Goal: Entertainment & Leisure: Consume media (video, audio)

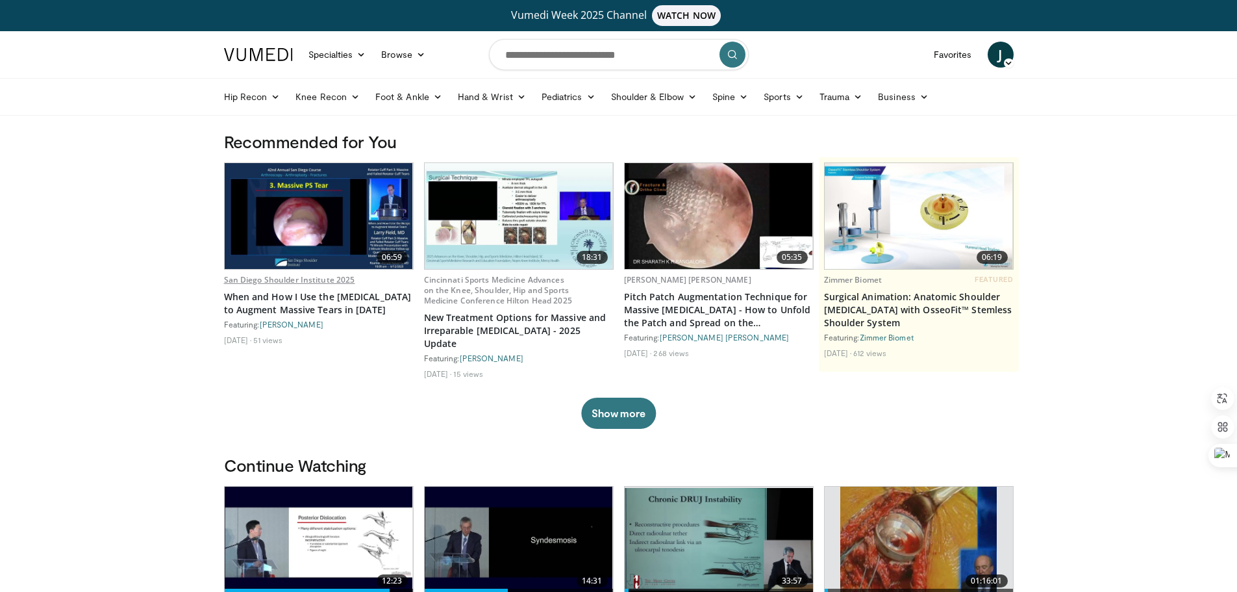
click at [303, 280] on link "San Diego Shoulder Institute 2025" at bounding box center [289, 279] width 131 height 11
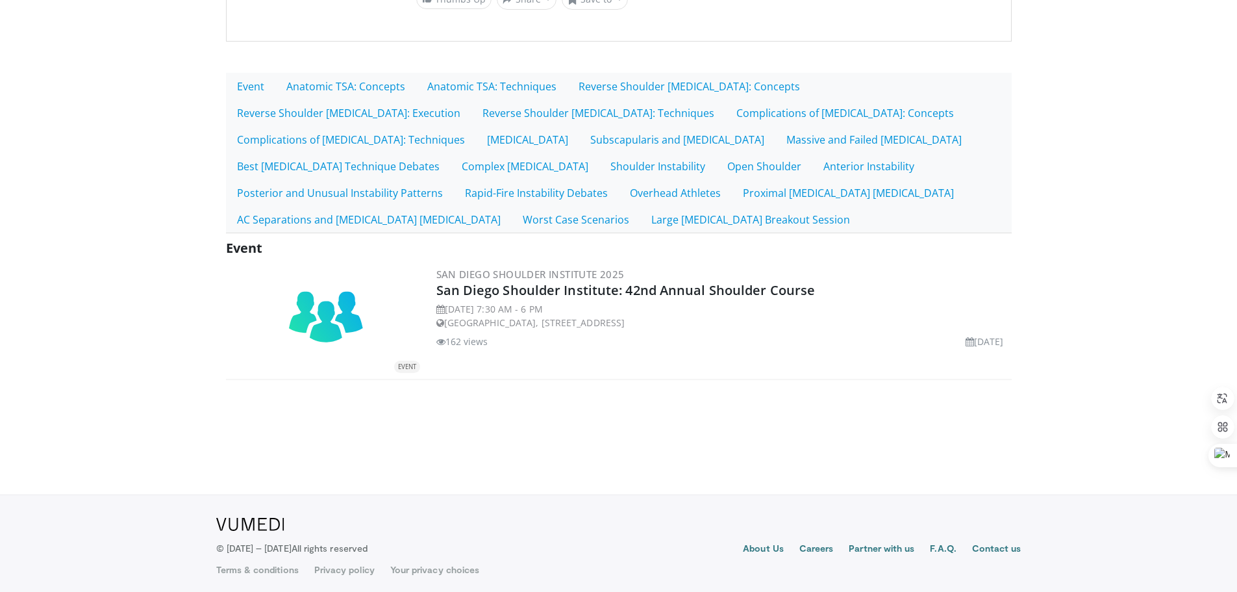
scroll to position [238, 0]
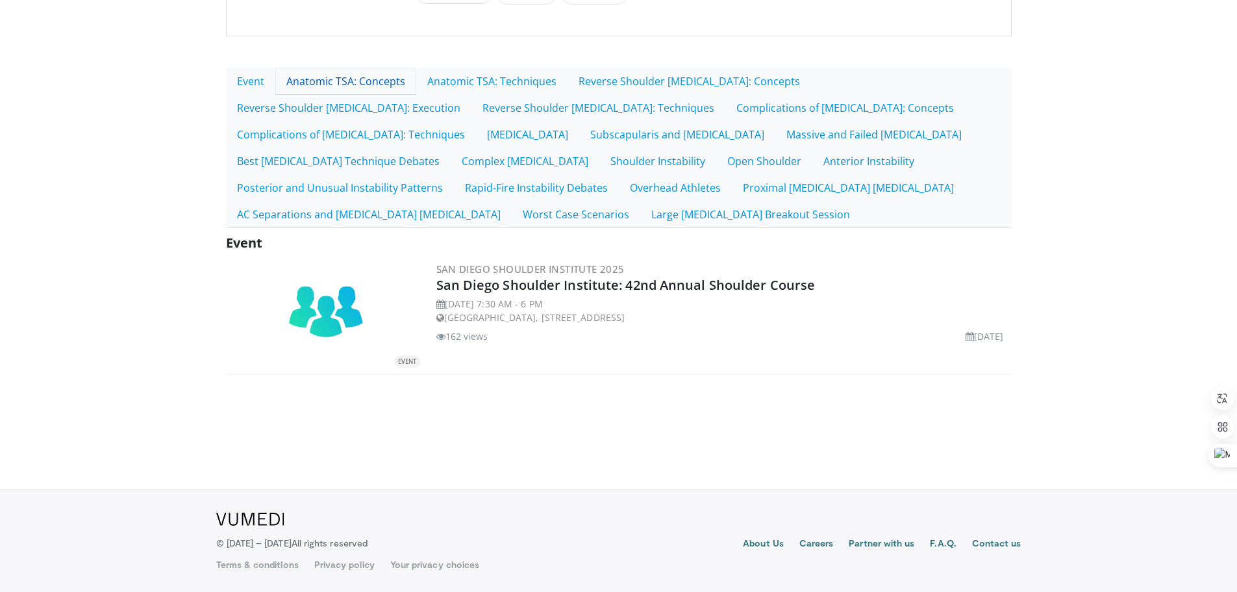
click at [359, 77] on link "Anatomic TSA: Concepts" at bounding box center [345, 81] width 141 height 27
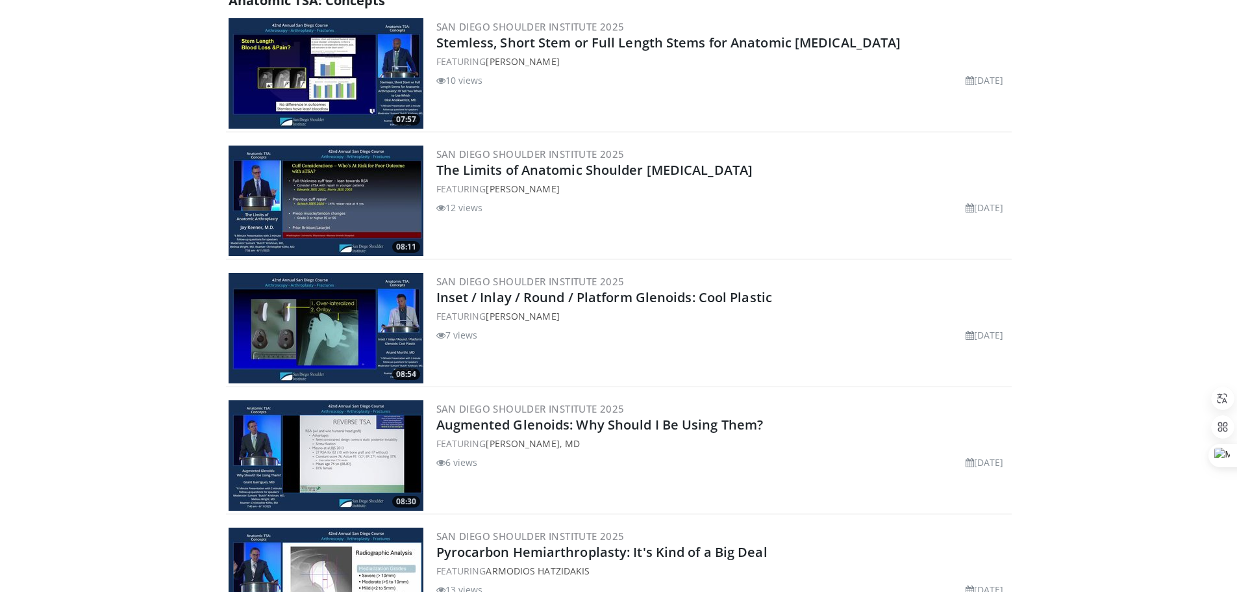
scroll to position [585, 0]
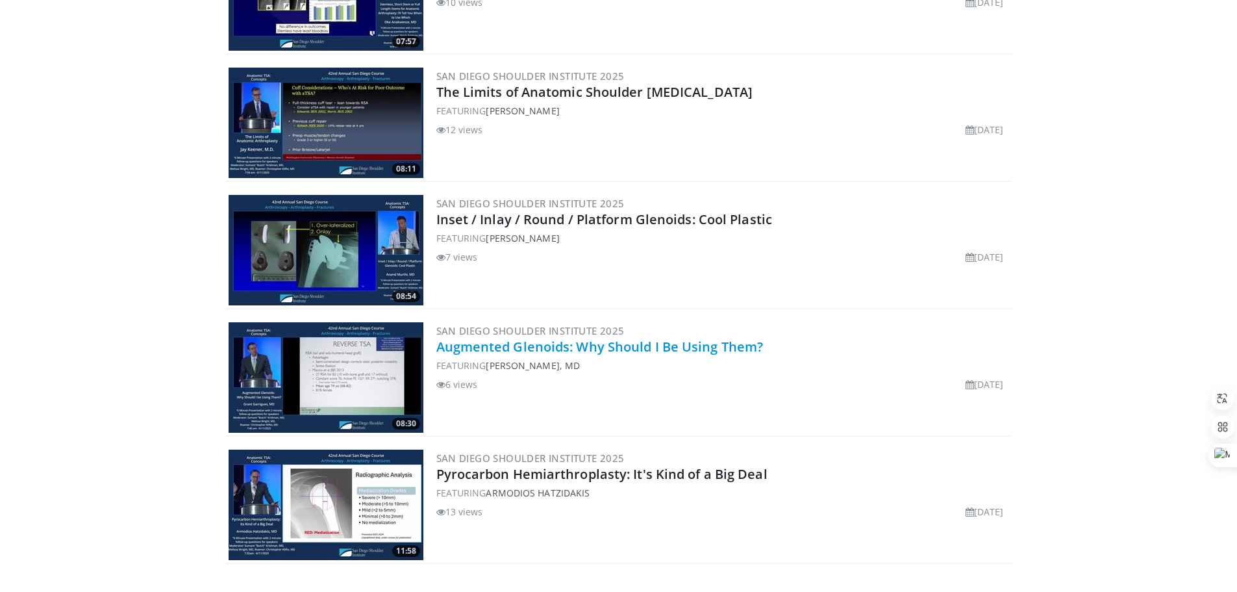
click at [592, 344] on link "Augmented Glenoids: Why Should I Be Using Them?" at bounding box center [599, 347] width 327 height 18
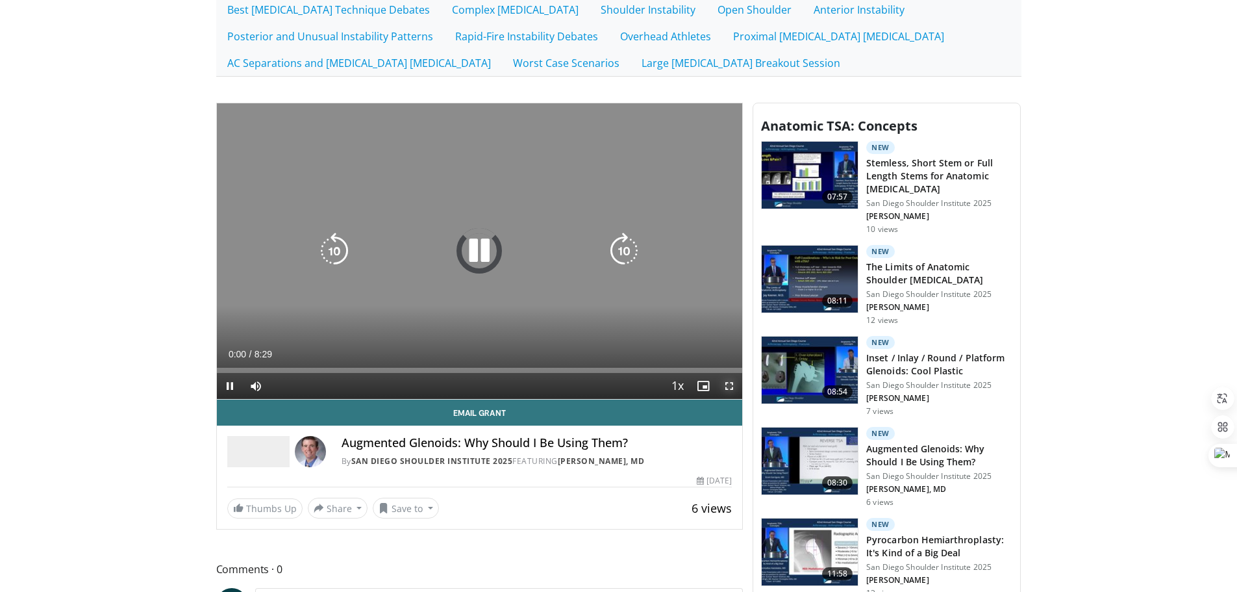
drag, startPoint x: 726, startPoint y: 383, endPoint x: 726, endPoint y: 462, distance: 78.6
click at [726, 383] on span "Video Player" at bounding box center [729, 386] width 26 height 26
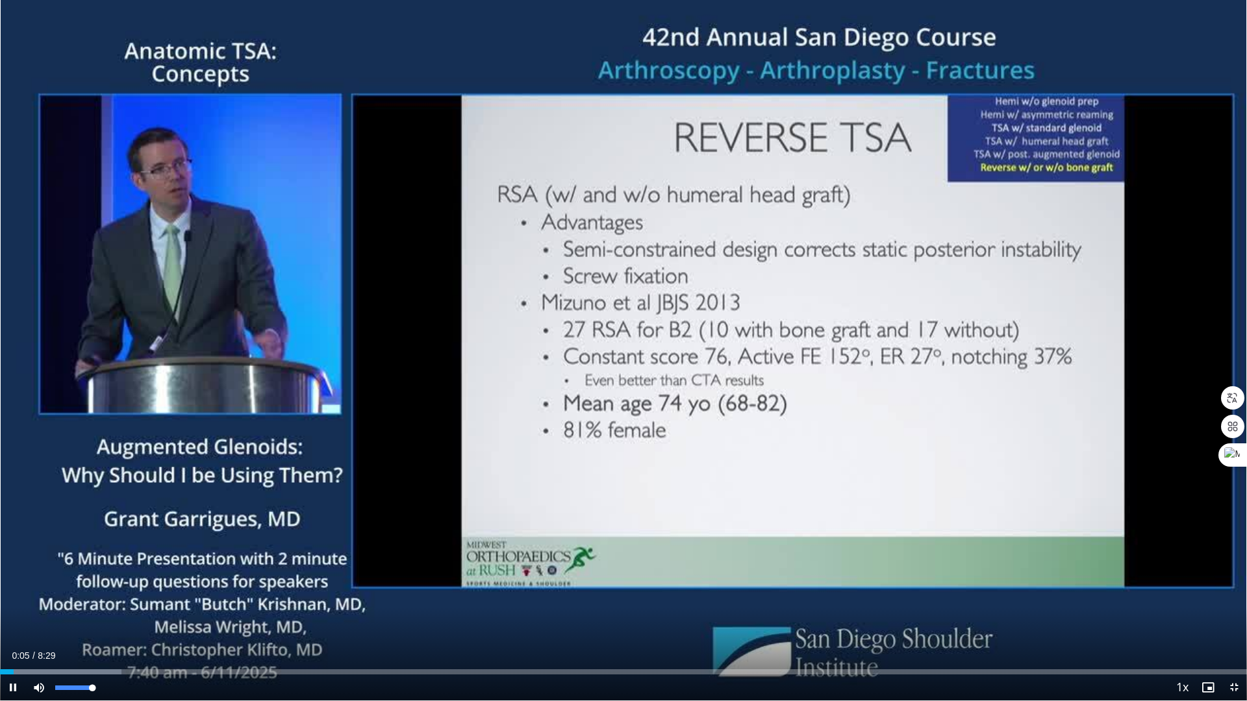
drag, startPoint x: 95, startPoint y: 690, endPoint x: 141, endPoint y: 692, distance: 45.5
click at [141, 591] on div "Current Time 0:05 / Duration 8:29 Pause Skip Backward Skip Forward Mute 100% Lo…" at bounding box center [623, 688] width 1247 height 26
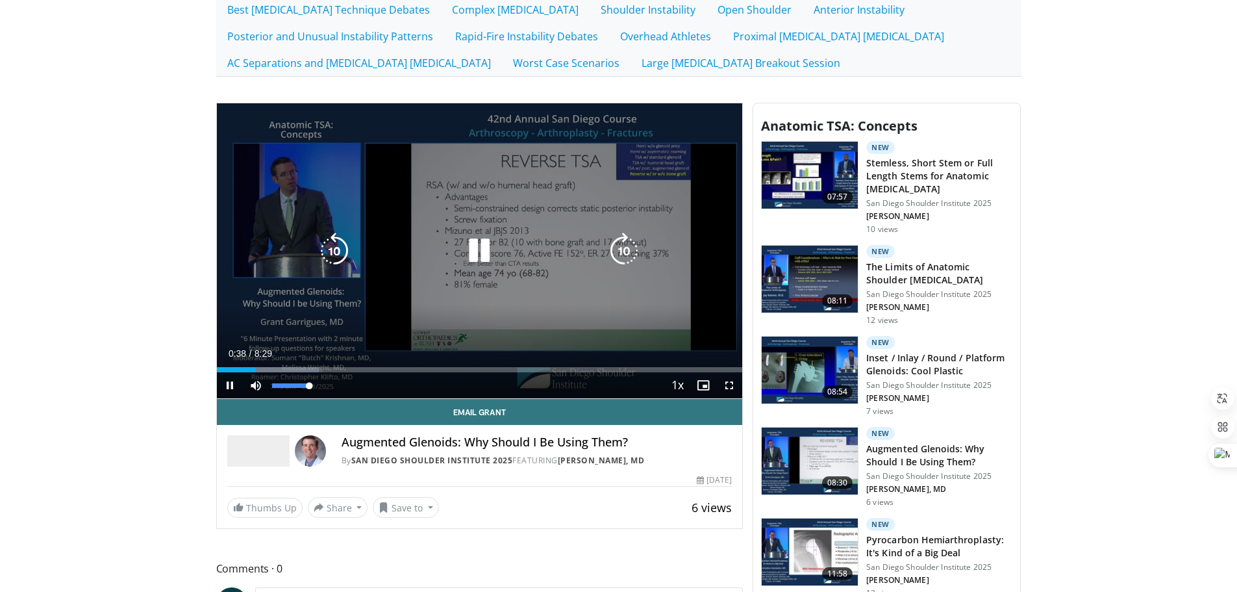
drag, startPoint x: 312, startPoint y: 386, endPoint x: 347, endPoint y: 386, distance: 34.4
click at [347, 386] on div "Current Time 0:38 / Duration 8:29 Pause Skip Backward Skip Forward Mute 100% Lo…" at bounding box center [480, 385] width 526 height 26
click at [475, 242] on icon "Video Player" at bounding box center [479, 251] width 36 height 36
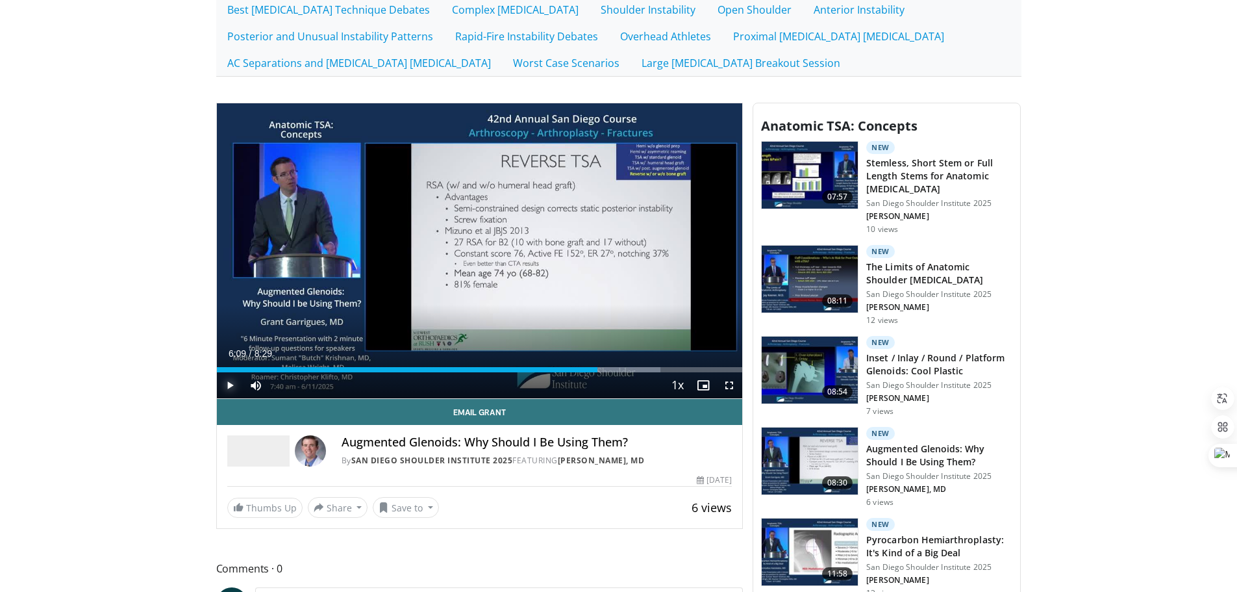
click at [225, 384] on span "Video Player" at bounding box center [230, 385] width 26 height 26
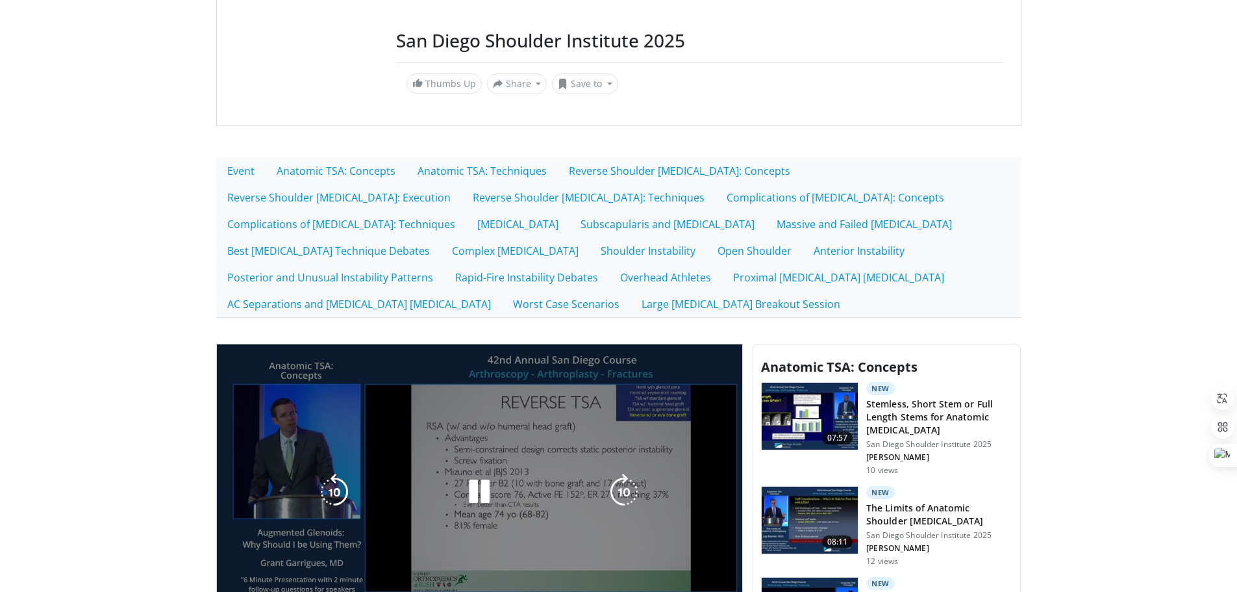
scroll to position [130, 0]
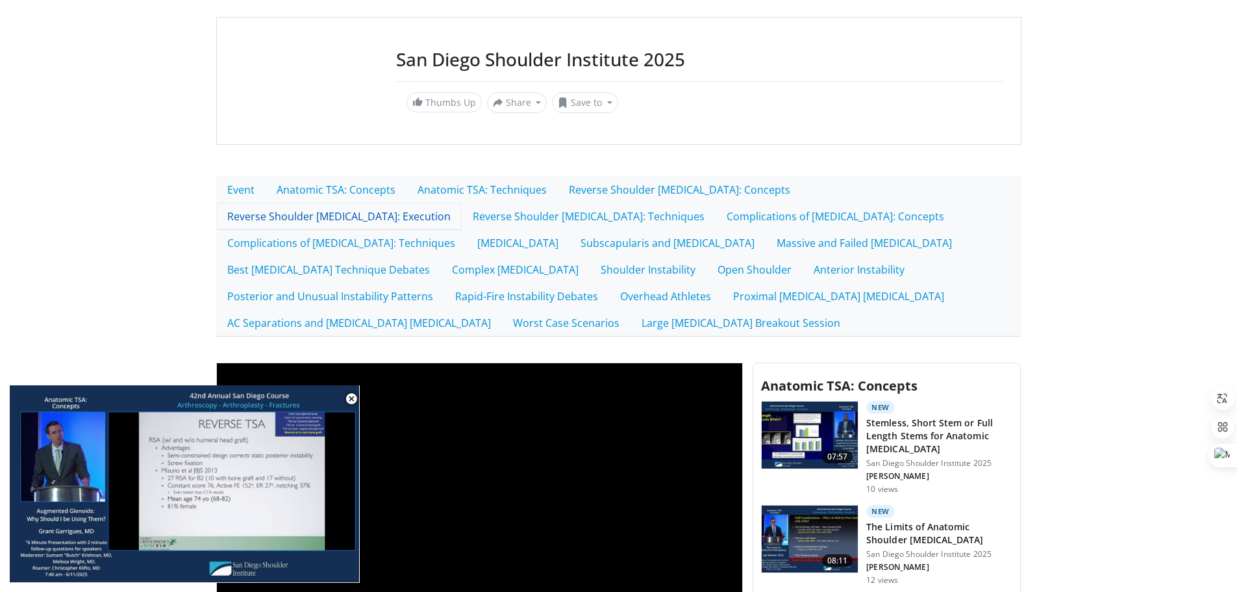
click at [462, 203] on link "Reverse Shoulder [MEDICAL_DATA]: Execution" at bounding box center [339, 216] width 246 height 27
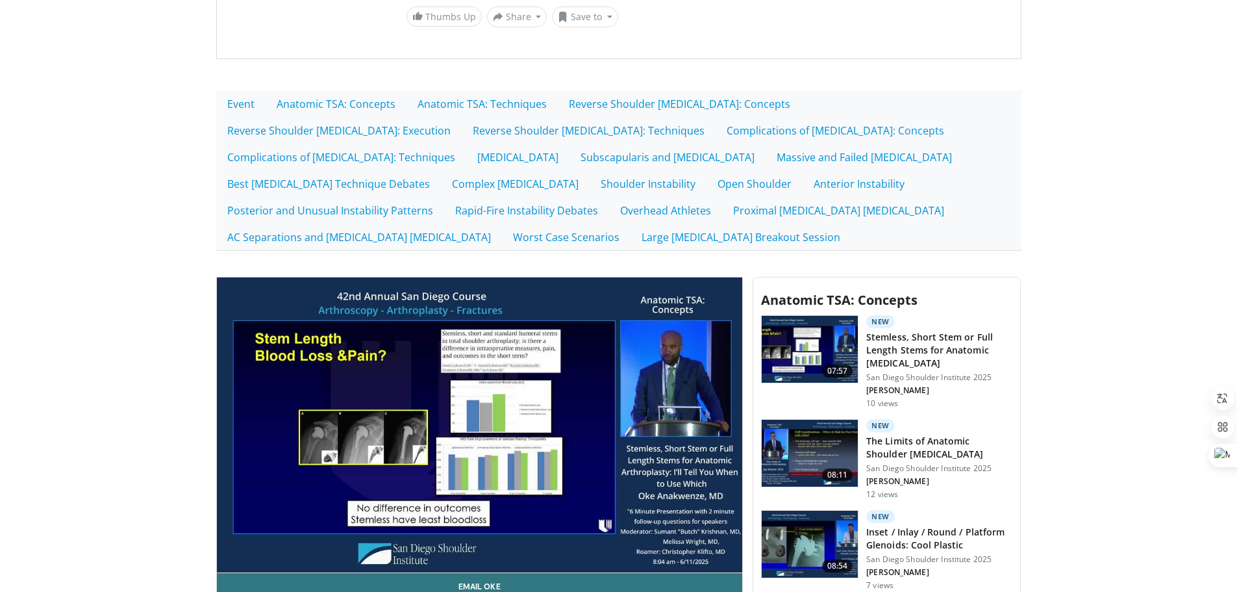
scroll to position [455, 0]
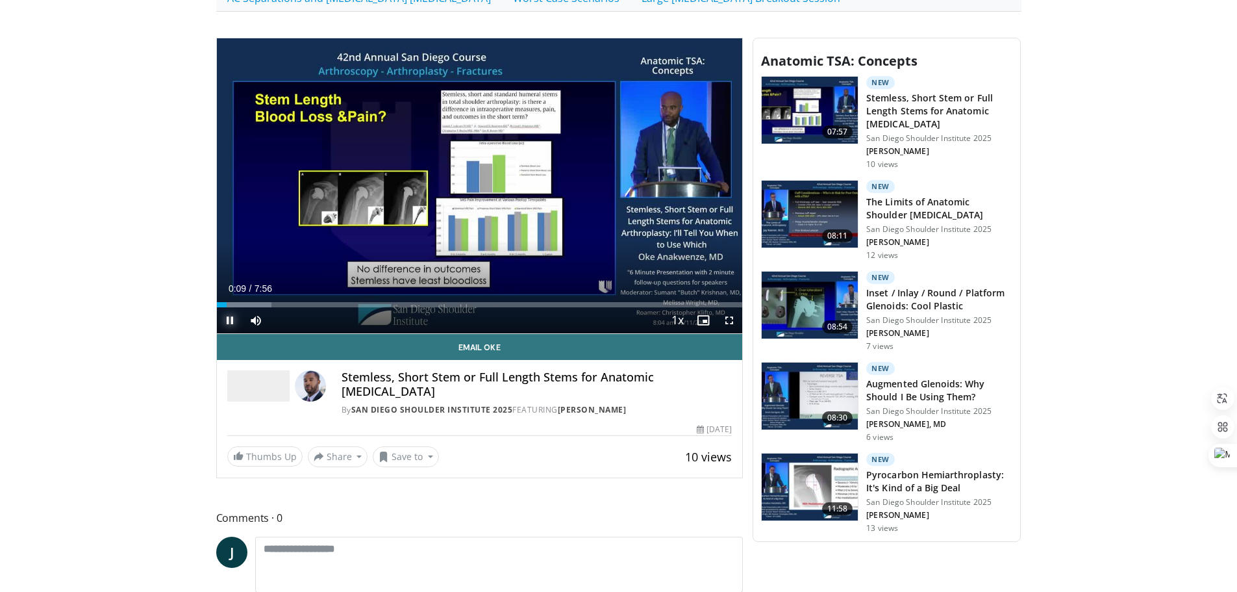
click at [231, 321] on span "Video Player" at bounding box center [230, 320] width 26 height 26
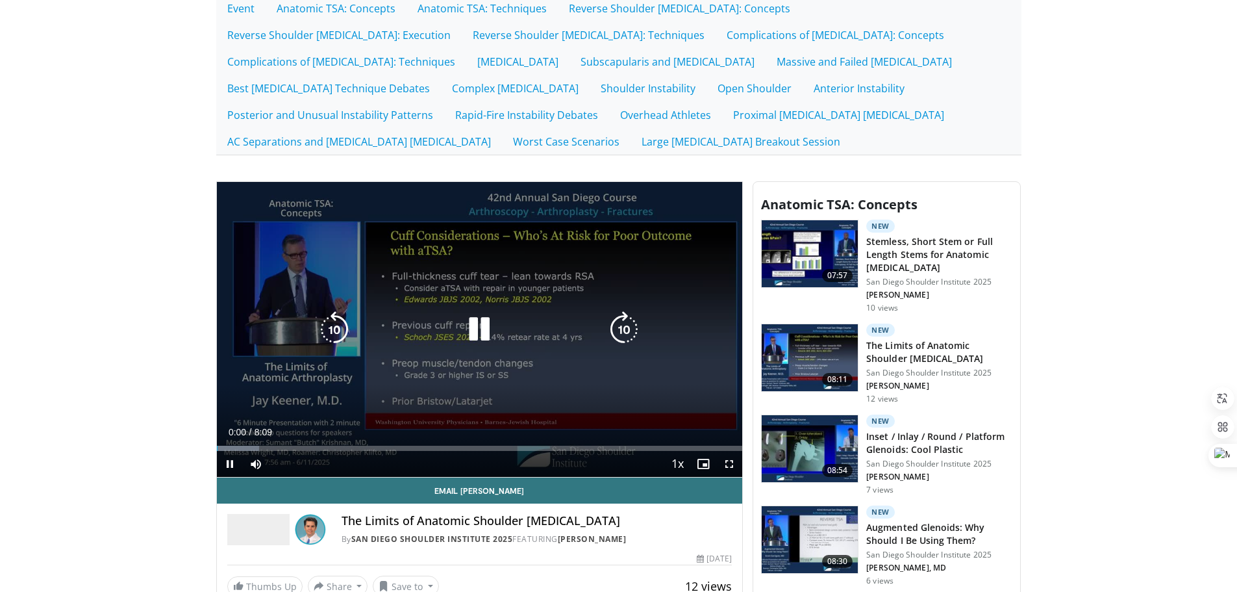
scroll to position [390, 0]
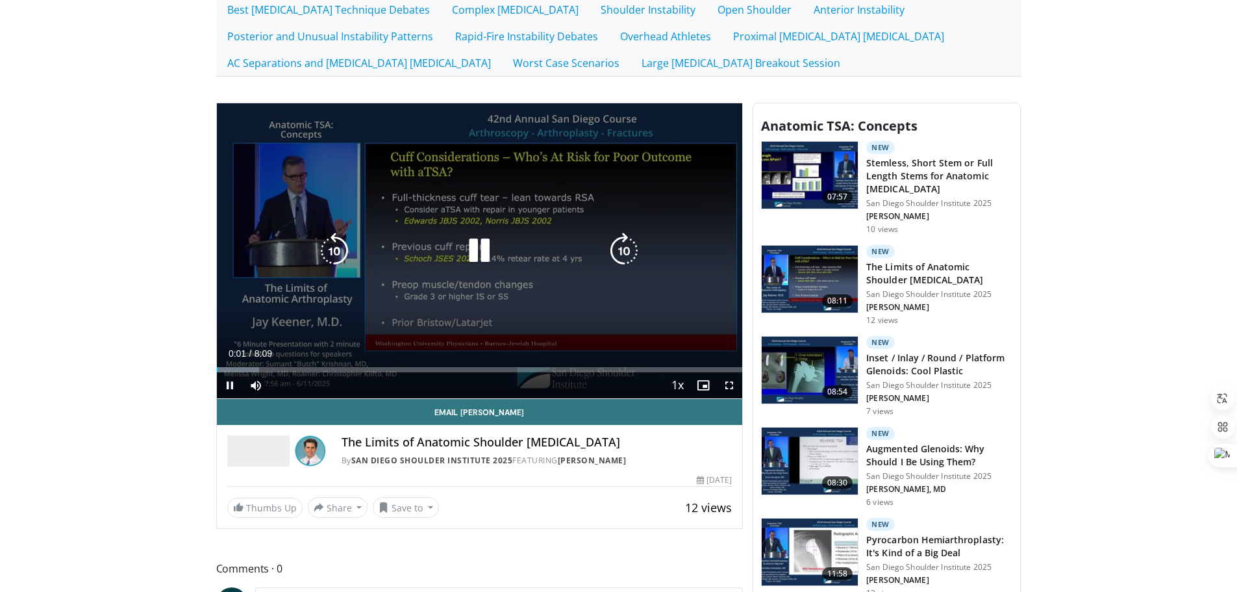
click at [479, 249] on icon "Video Player" at bounding box center [479, 251] width 36 height 36
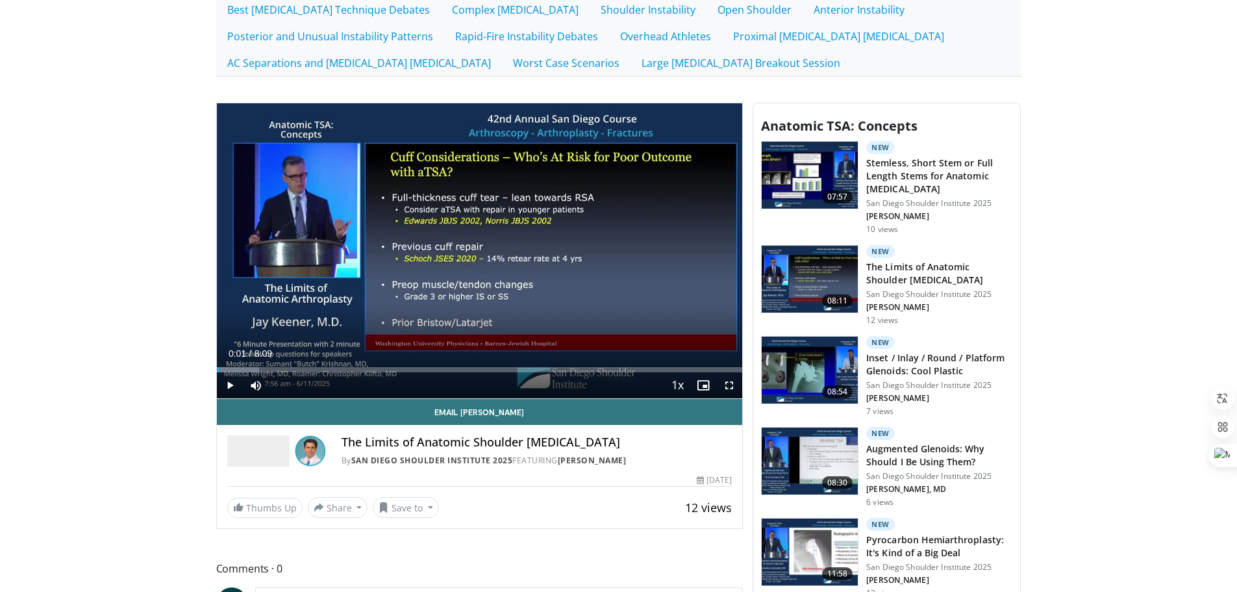
click at [961, 355] on h3 "Inset / Inlay / Round / Platform Glenoids: Cool Plastic" at bounding box center [939, 364] width 146 height 26
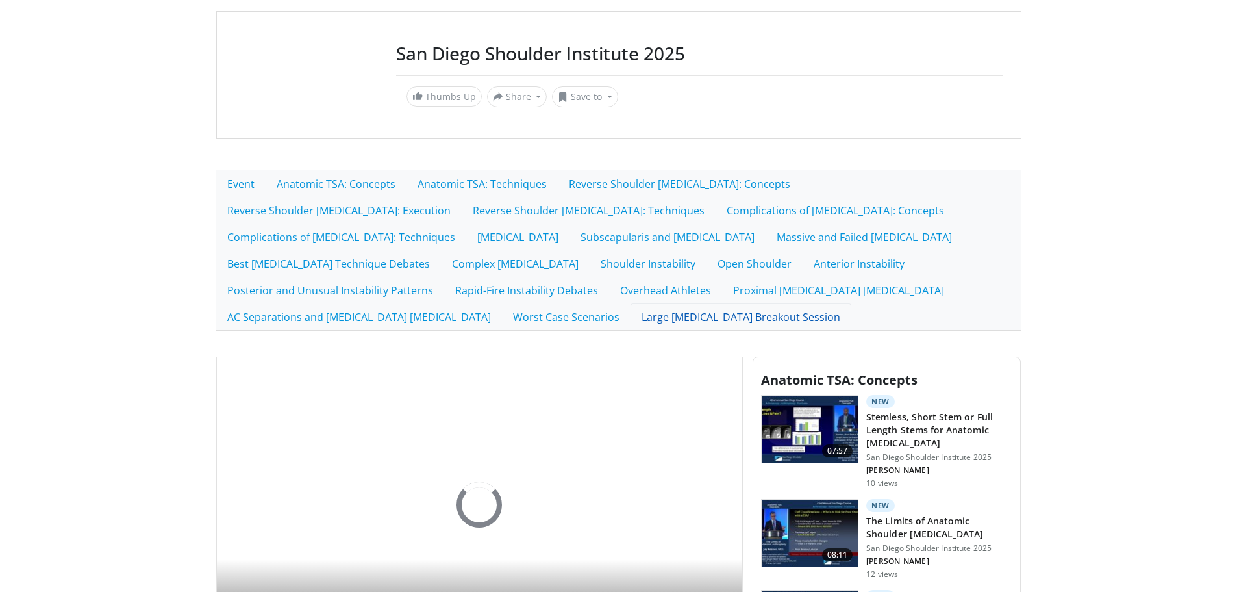
scroll to position [260, 0]
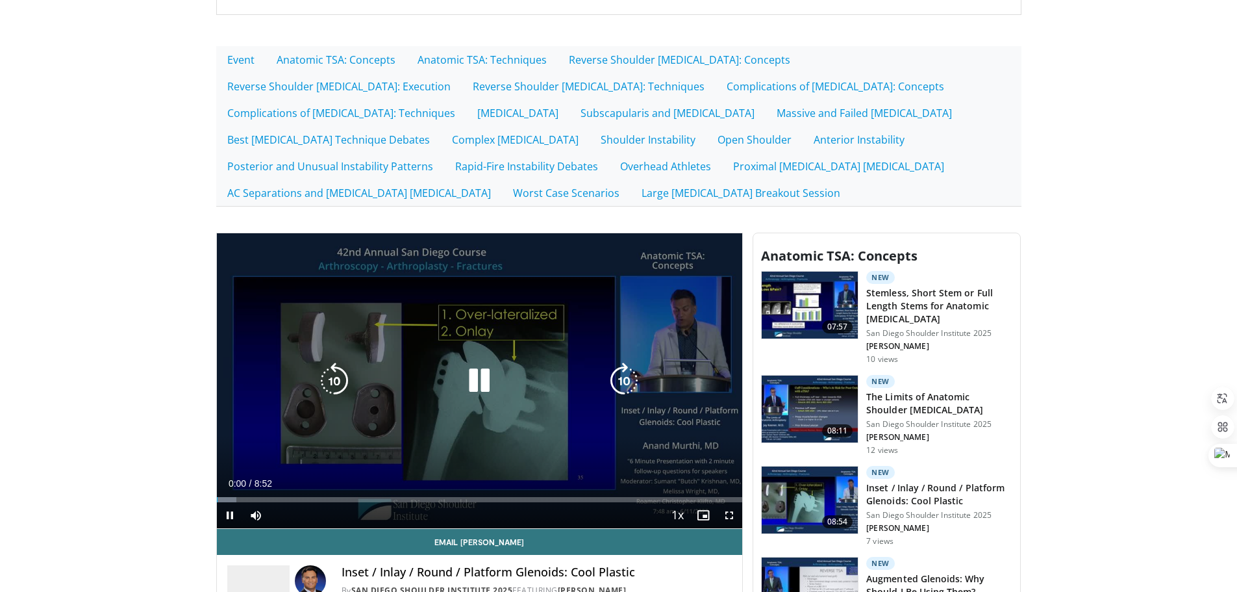
click at [477, 381] on icon "Video Player" at bounding box center [479, 380] width 36 height 36
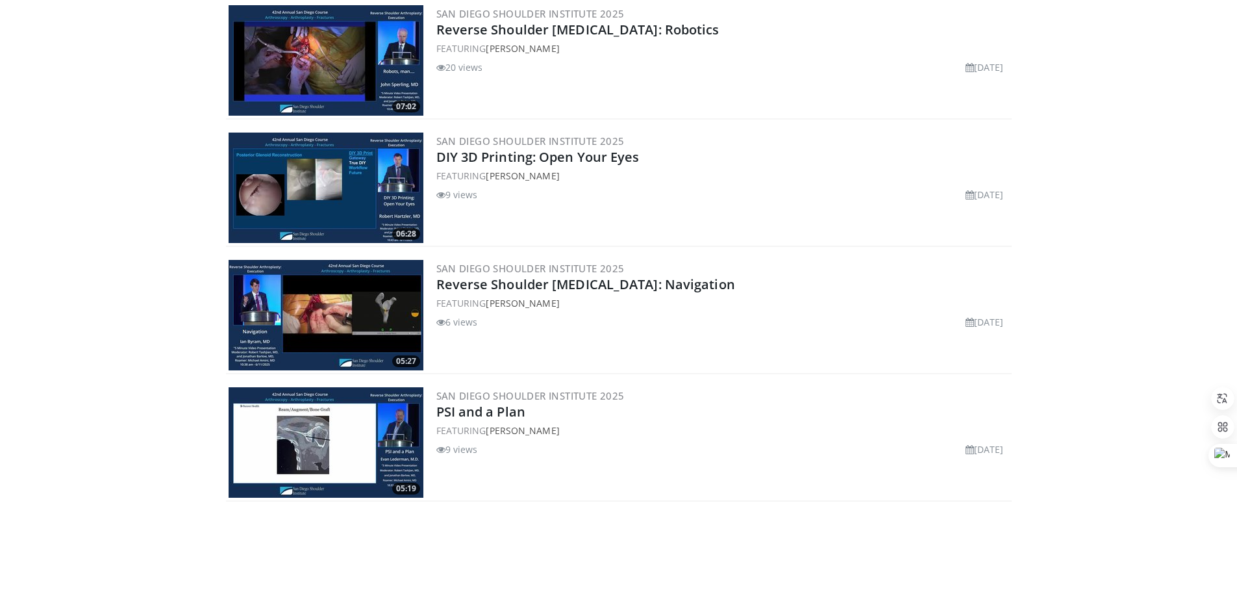
scroll to position [325, 0]
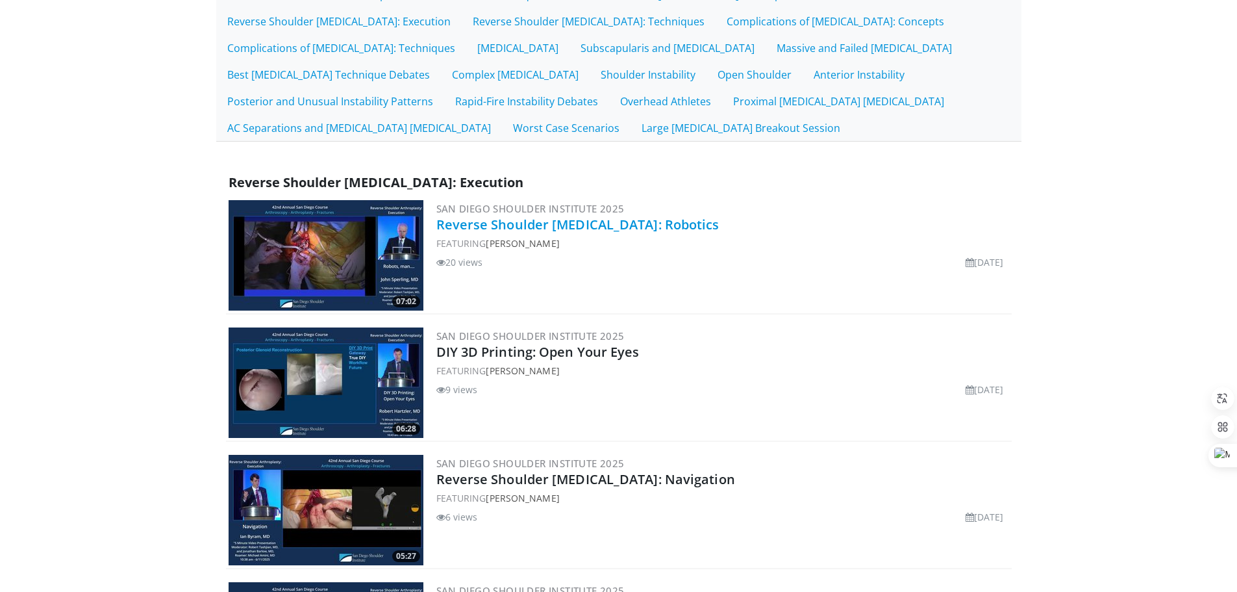
click at [599, 226] on link "Reverse Shoulder [MEDICAL_DATA]: Robotics" at bounding box center [577, 225] width 283 height 18
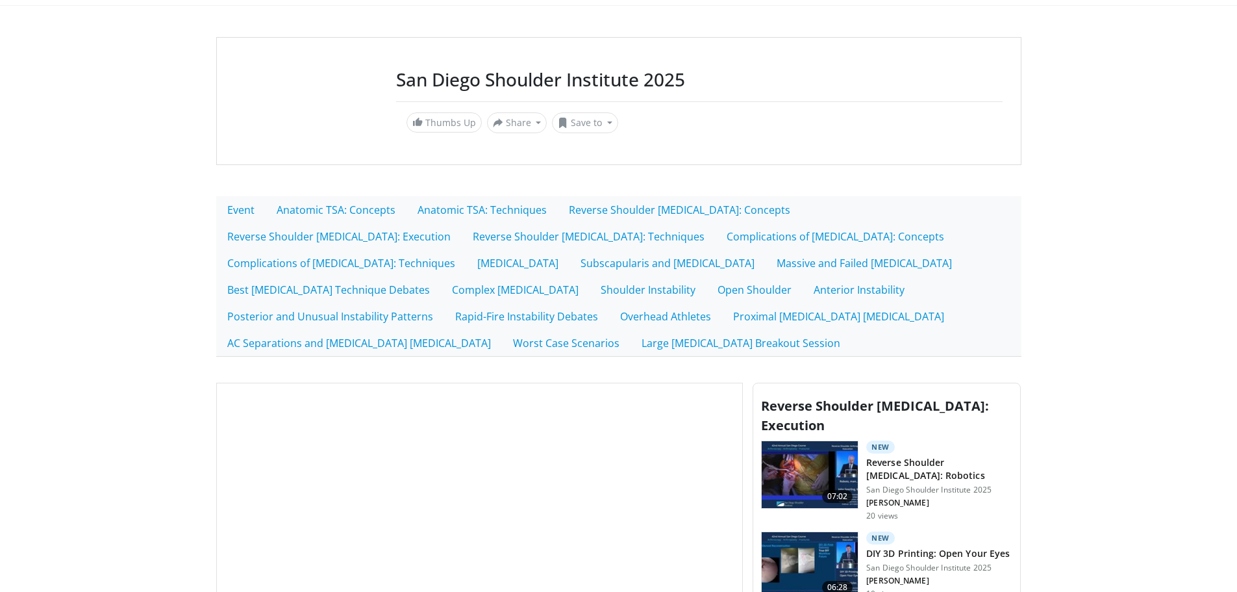
scroll to position [390, 0]
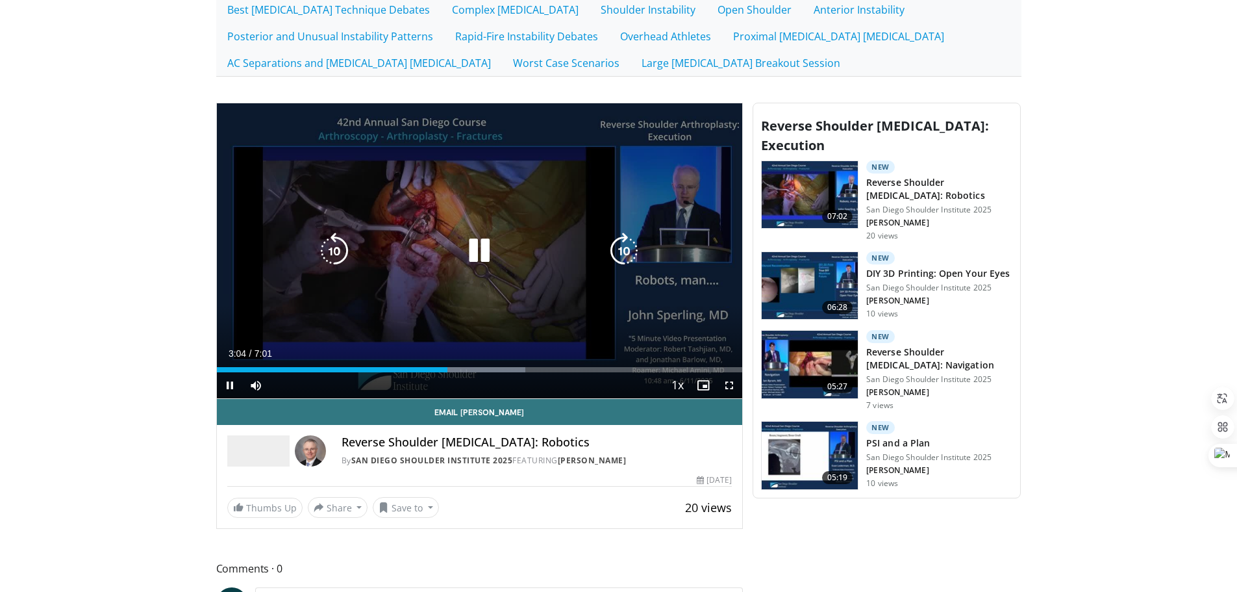
click at [478, 249] on icon "Video Player" at bounding box center [479, 251] width 36 height 36
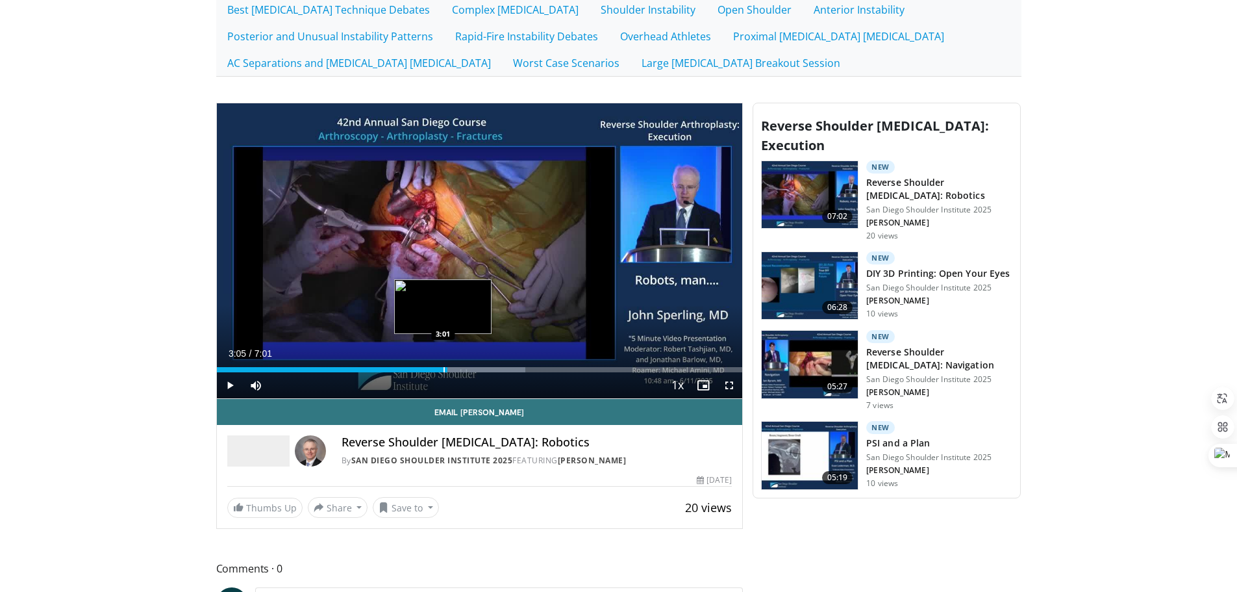
click at [442, 366] on div "Loaded : 58.79% 3:05 3:01" at bounding box center [480, 366] width 526 height 12
click at [233, 384] on span "Video Player" at bounding box center [230, 385] width 26 height 26
click at [473, 365] on div "Loaded : 61.14% 3:17 3:24" at bounding box center [480, 366] width 526 height 12
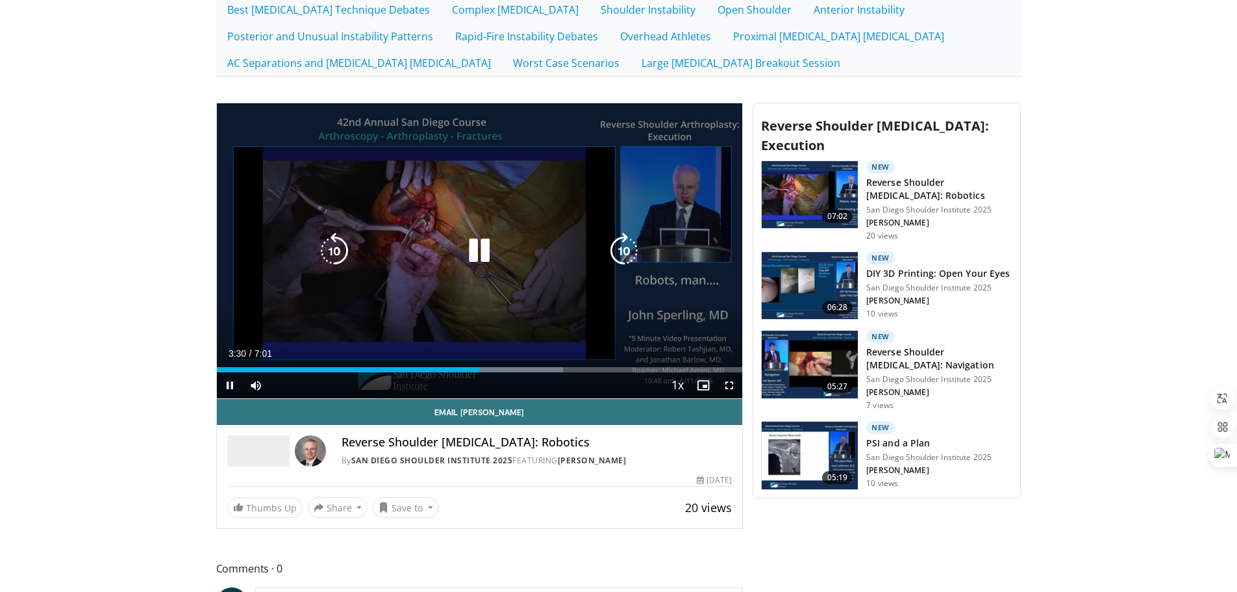
click at [477, 260] on icon "Video Player" at bounding box center [479, 251] width 36 height 36
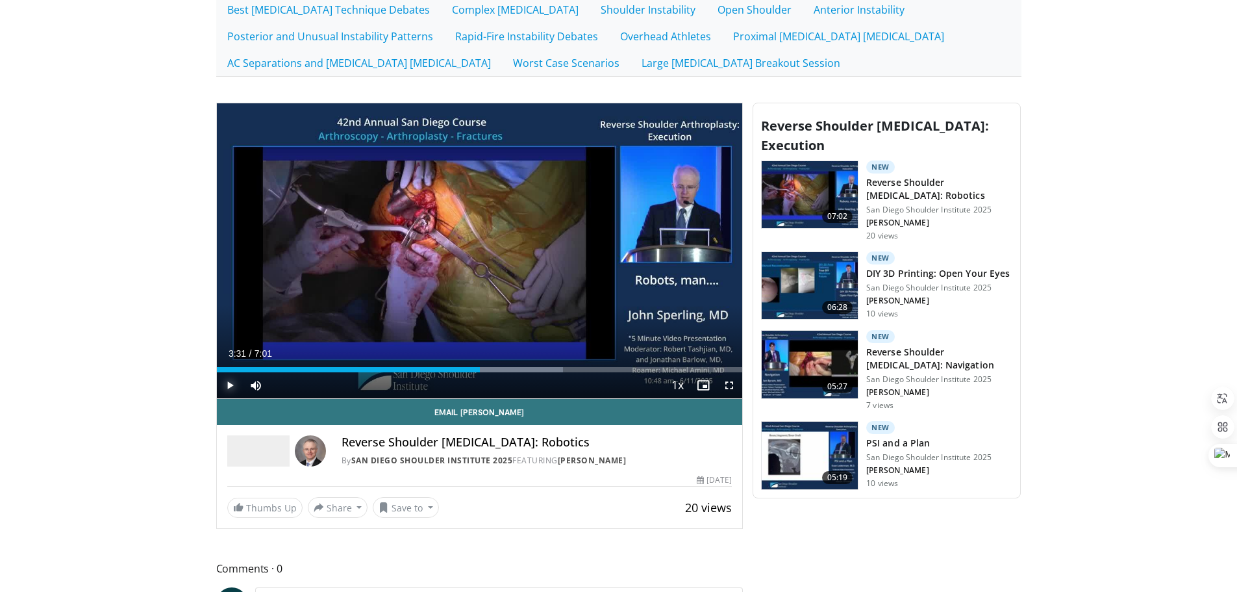
click at [225, 382] on span "Video Player" at bounding box center [230, 385] width 26 height 26
click at [231, 384] on span "Video Player" at bounding box center [230, 385] width 26 height 26
click at [229, 385] on span "Video Player" at bounding box center [230, 385] width 26 height 26
click at [232, 382] on span "Video Player" at bounding box center [230, 385] width 26 height 26
